Goal: Transaction & Acquisition: Purchase product/service

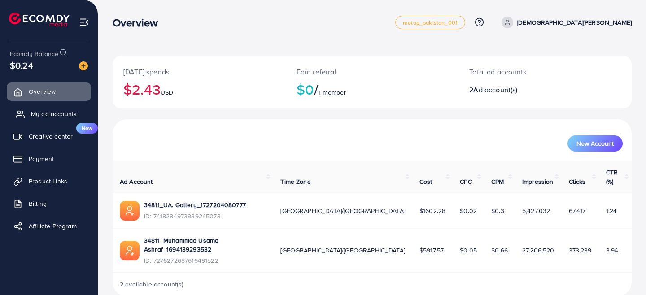
click at [53, 117] on span "My ad accounts" at bounding box center [54, 114] width 46 height 9
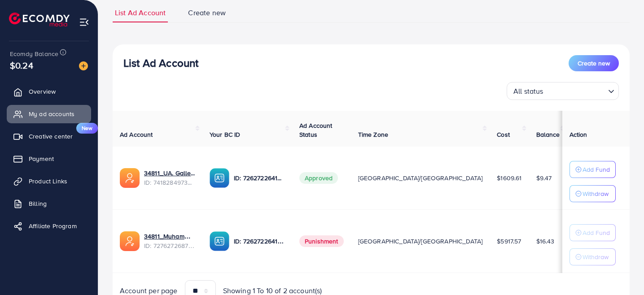
scroll to position [79, 0]
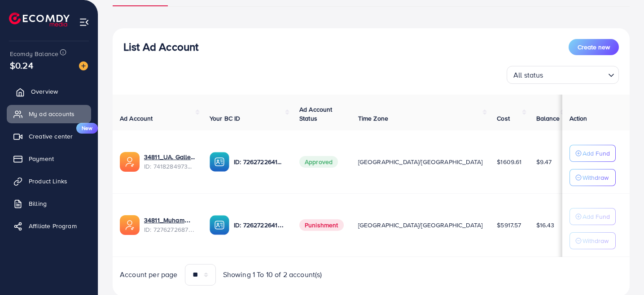
click at [28, 93] on link "Overview" at bounding box center [49, 92] width 84 height 18
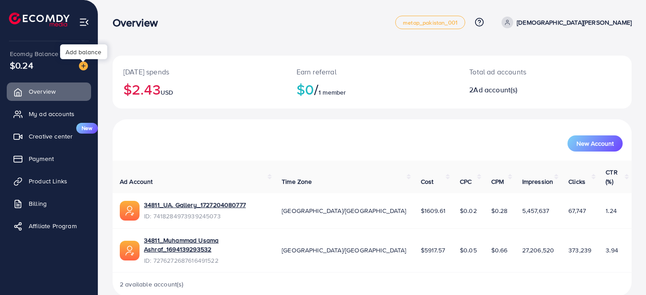
click at [85, 66] on img at bounding box center [83, 65] width 9 height 9
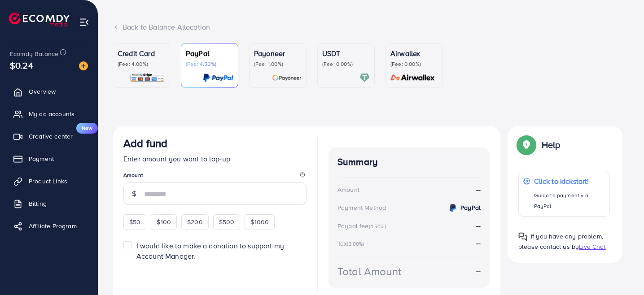
scroll to position [53, 0]
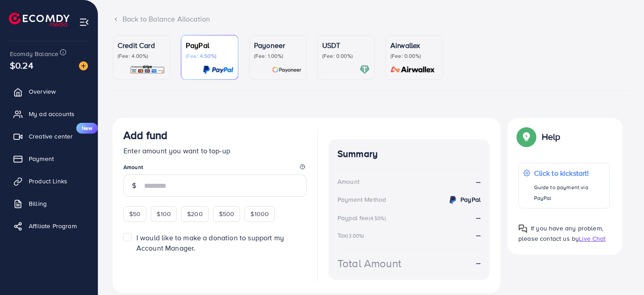
click at [328, 70] on div at bounding box center [346, 70] width 48 height 10
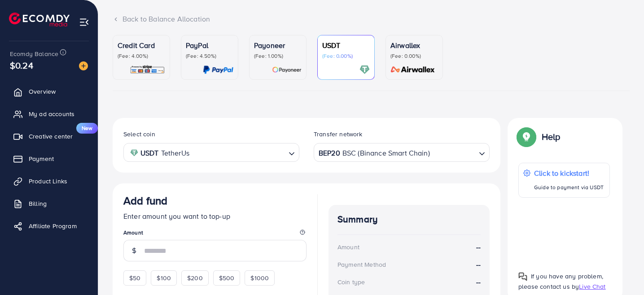
click at [276, 65] on img at bounding box center [287, 70] width 30 height 10
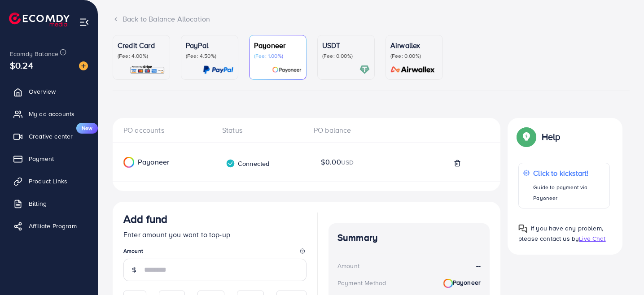
scroll to position [135, 0]
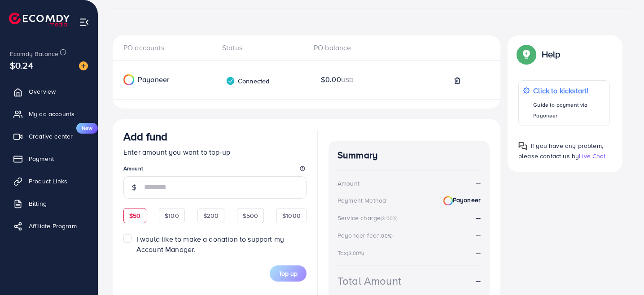
click at [143, 217] on div "$50" at bounding box center [134, 215] width 23 height 15
type input "**"
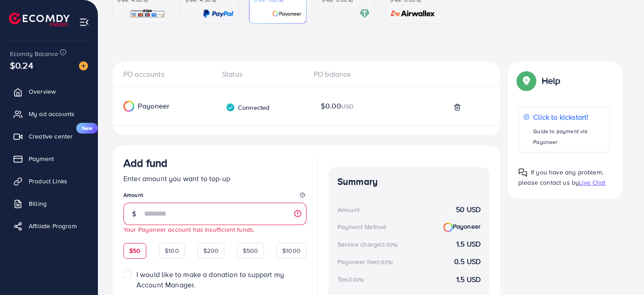
scroll to position [108, 0]
click at [349, 22] on link "USDT (Fee: 0.00%)" at bounding box center [345, 2] width 57 height 45
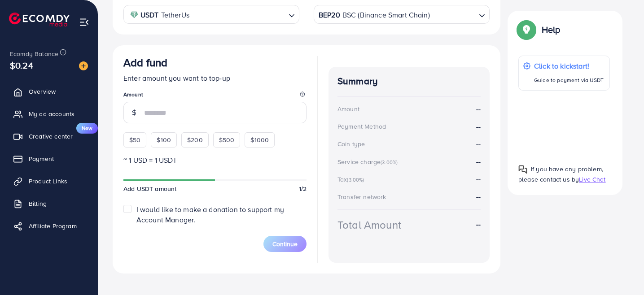
scroll to position [202, 0]
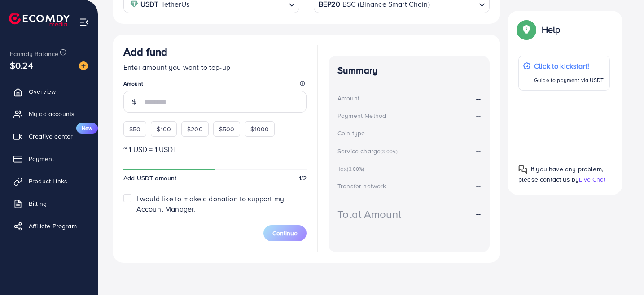
click at [387, 6] on div "BEP20 BSC (Binance Smart Chain)" at bounding box center [396, 3] width 159 height 16
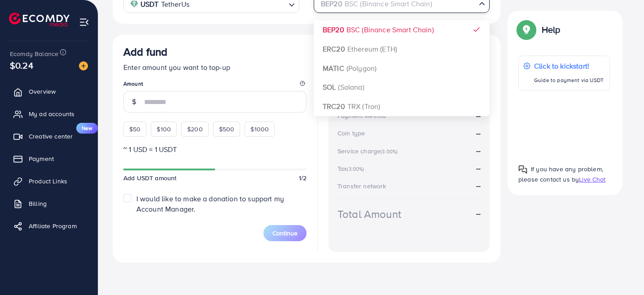
scroll to position [198, 0]
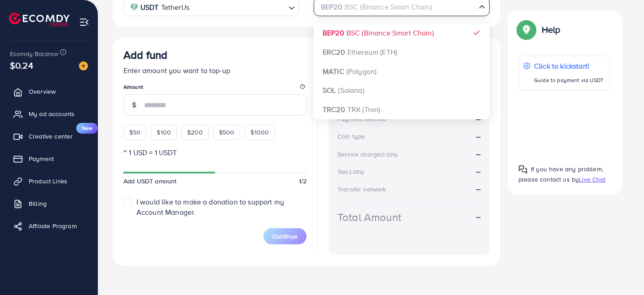
click at [387, 6] on input "Search for option" at bounding box center [397, 7] width 158 height 14
click at [124, 136] on div "$50" at bounding box center [134, 132] width 23 height 15
type input "**"
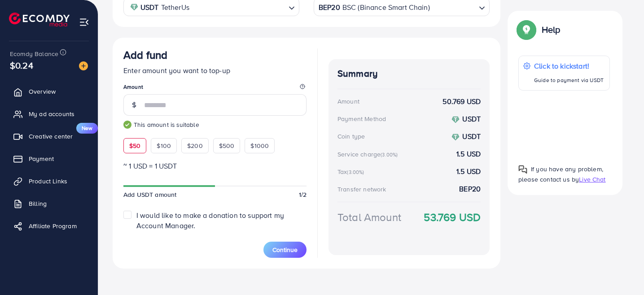
click at [261, 72] on p "Enter amount you want to top-up" at bounding box center [214, 70] width 183 height 11
click at [143, 146] on div "$50" at bounding box center [134, 145] width 23 height 15
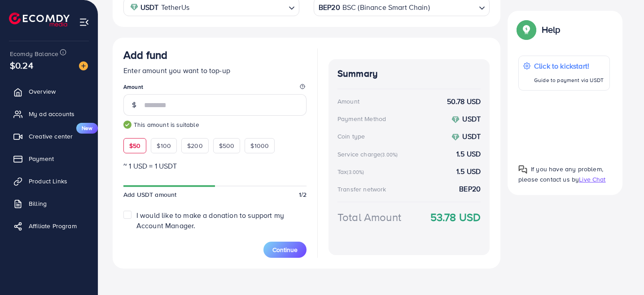
click at [143, 146] on div "$50" at bounding box center [134, 145] width 23 height 15
click at [290, 254] on span "Continue" at bounding box center [284, 250] width 25 height 9
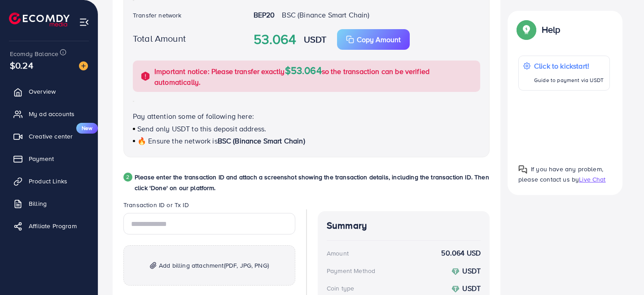
scroll to position [317, 0]
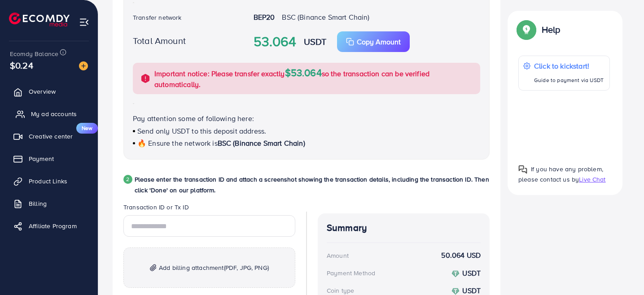
click at [39, 111] on span "My ad accounts" at bounding box center [54, 114] width 46 height 9
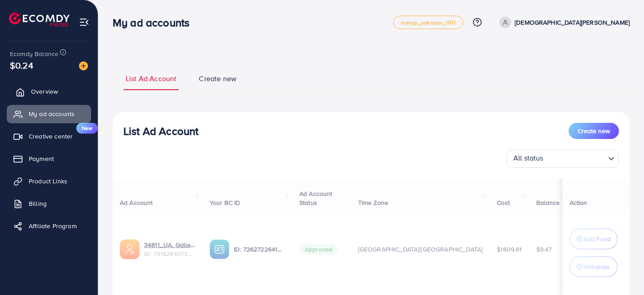
click at [50, 84] on link "Overview" at bounding box center [49, 92] width 84 height 18
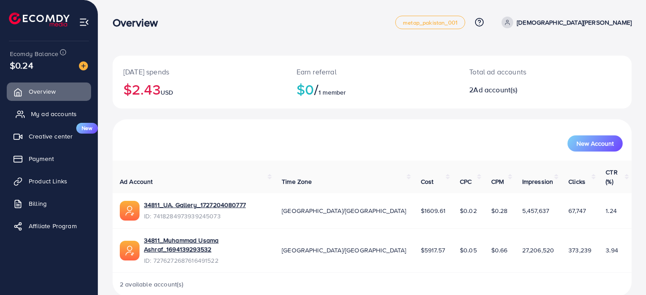
click at [52, 114] on span "My ad accounts" at bounding box center [54, 114] width 46 height 9
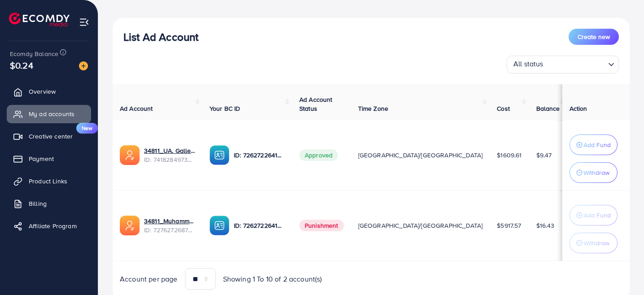
scroll to position [94, 0]
click at [83, 66] on img at bounding box center [83, 65] width 9 height 9
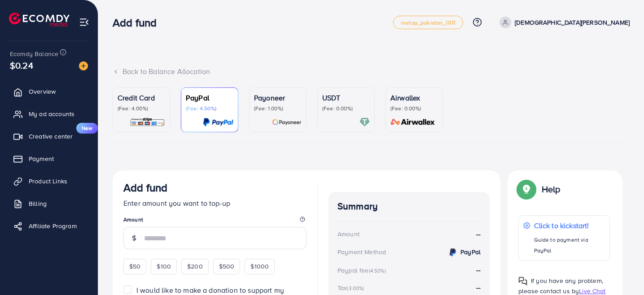
click at [329, 106] on p "(Fee: 0.00%)" at bounding box center [346, 108] width 48 height 7
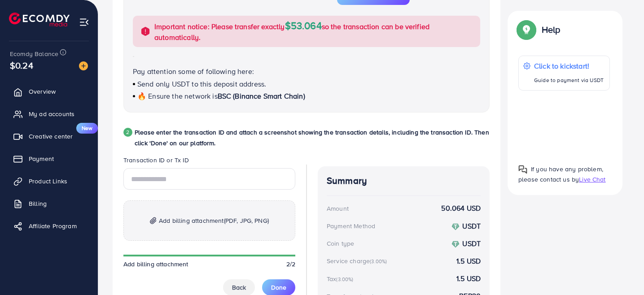
scroll to position [309, 0]
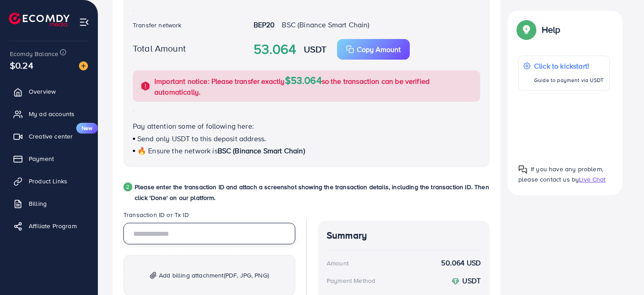
click at [176, 237] on input "text" at bounding box center [209, 234] width 172 height 22
paste input "**********"
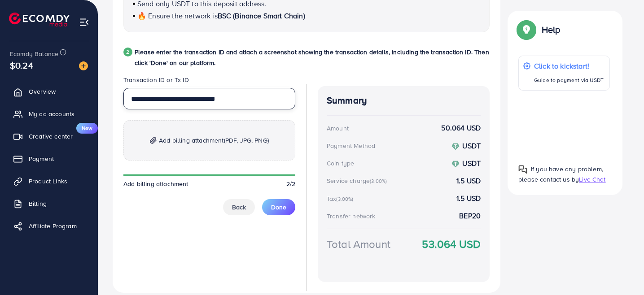
scroll to position [474, 0]
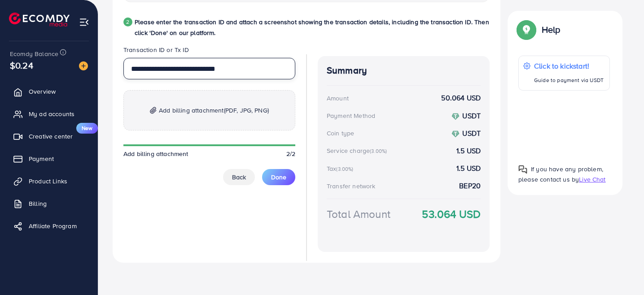
type input "**********"
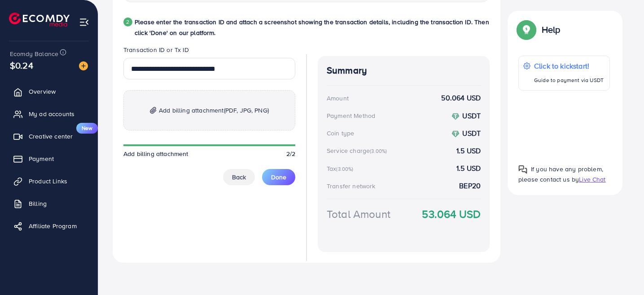
click at [202, 133] on div "**********" at bounding box center [209, 121] width 172 height 127
click at [220, 106] on span "Add billing attachment (PDF, JPG, PNG)" at bounding box center [214, 110] width 110 height 11
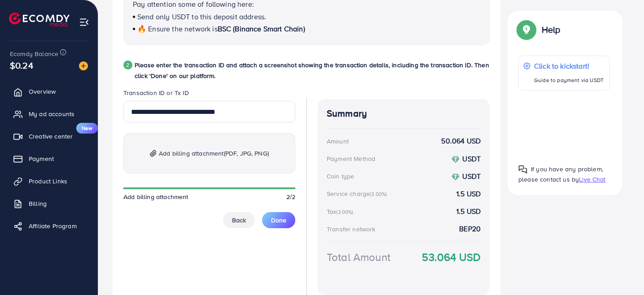
scroll to position [475, 0]
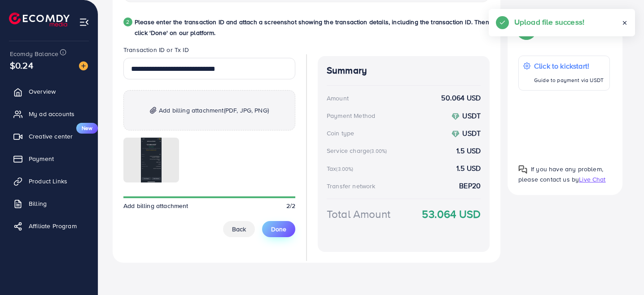
click at [269, 229] on button "Done" at bounding box center [278, 229] width 33 height 16
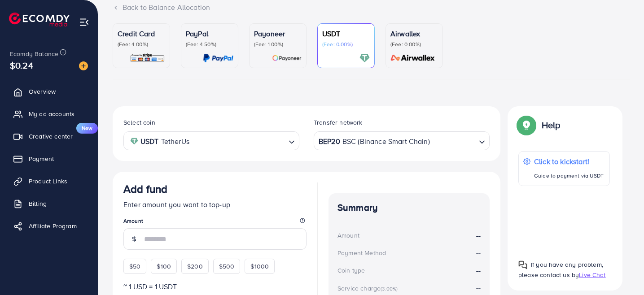
scroll to position [0, 0]
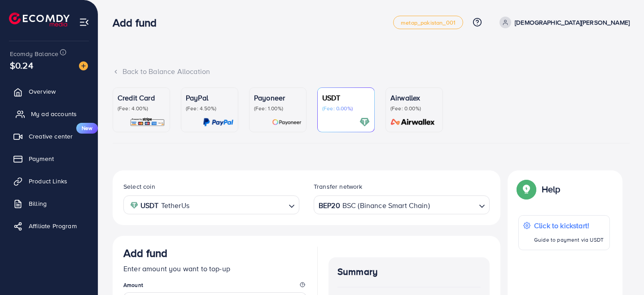
click at [58, 121] on link "My ad accounts" at bounding box center [49, 114] width 84 height 18
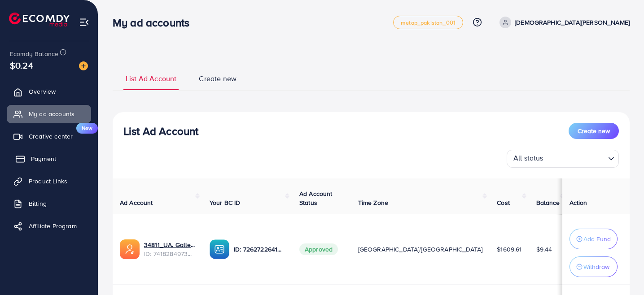
click at [45, 163] on link "Payment" at bounding box center [49, 159] width 84 height 18
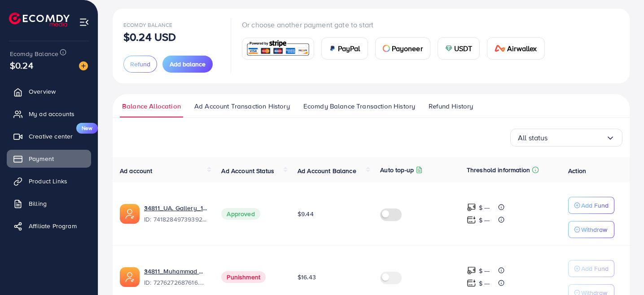
scroll to position [72, 0]
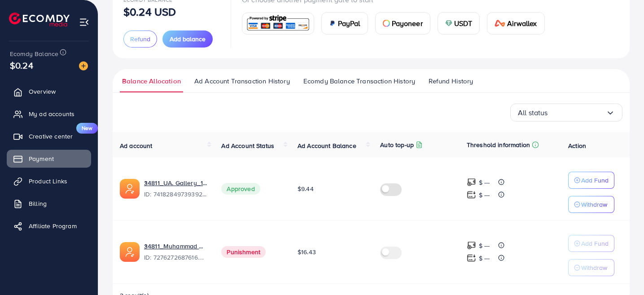
click at [237, 85] on span "Ad Account Transaction History" at bounding box center [242, 81] width 96 height 10
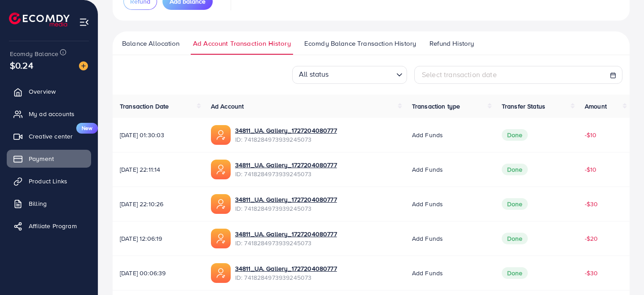
scroll to position [112, 0]
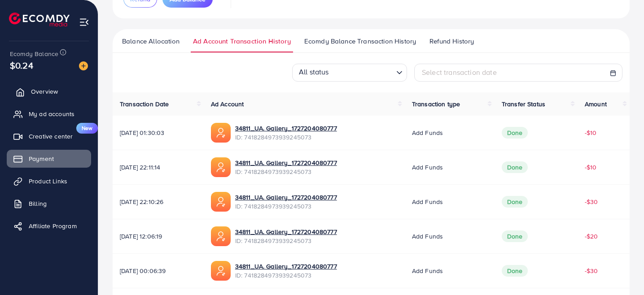
click at [35, 88] on span "Overview" at bounding box center [44, 91] width 27 height 9
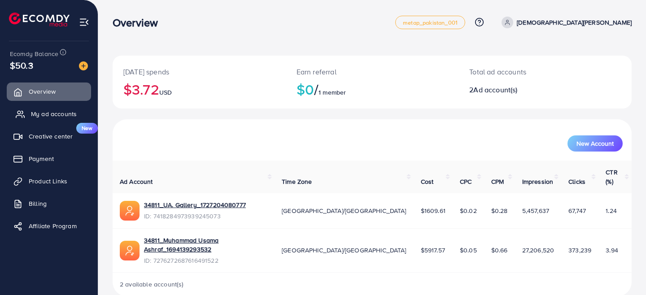
click at [53, 110] on span "My ad accounts" at bounding box center [54, 114] width 46 height 9
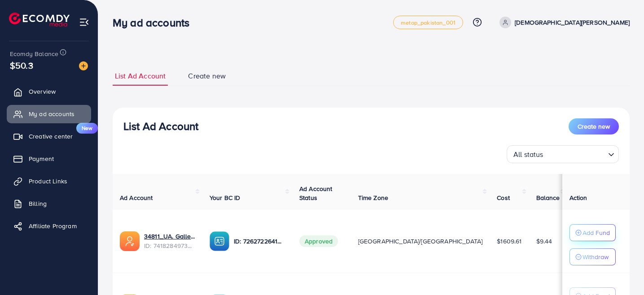
click at [580, 234] on circle "button" at bounding box center [578, 232] width 5 height 5
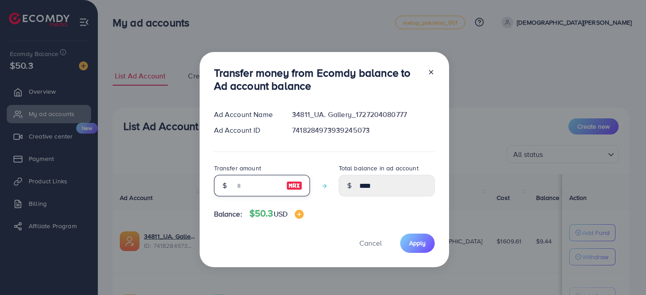
click at [265, 191] on input "number" at bounding box center [257, 186] width 45 height 22
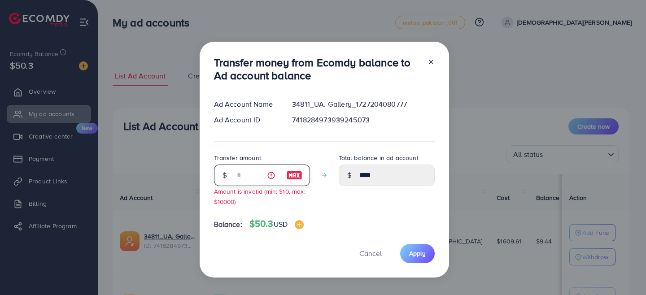
type input "**"
type input "*****"
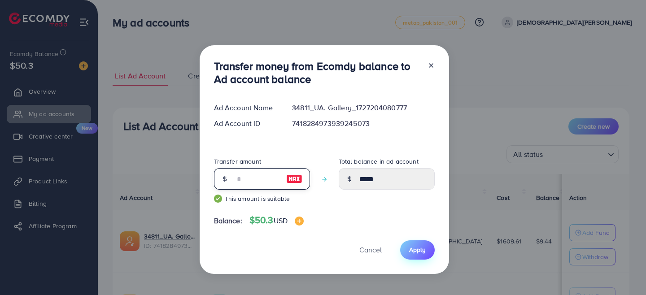
type input "**"
click at [409, 249] on span "Apply" at bounding box center [417, 250] width 17 height 9
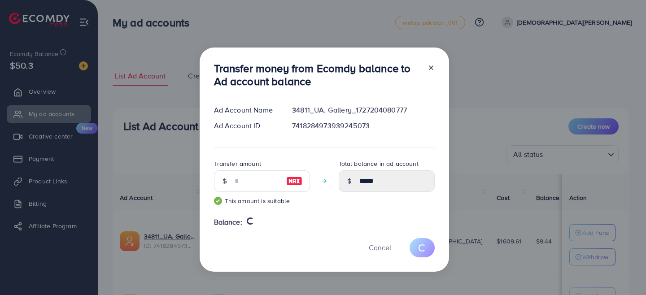
type input "****"
